Goal: Transaction & Acquisition: Obtain resource

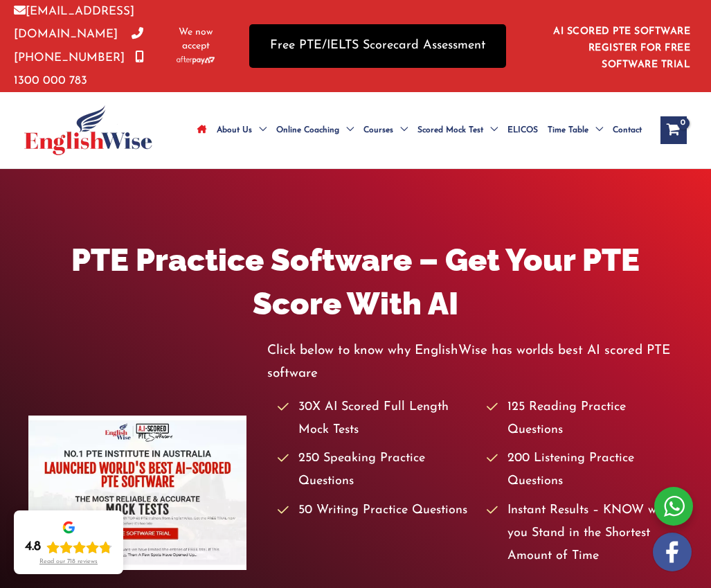
click at [375, 46] on link "Free PTE/IELTS Scorecard Assessment" at bounding box center [377, 46] width 257 height 44
